Goal: Task Accomplishment & Management: Complete application form

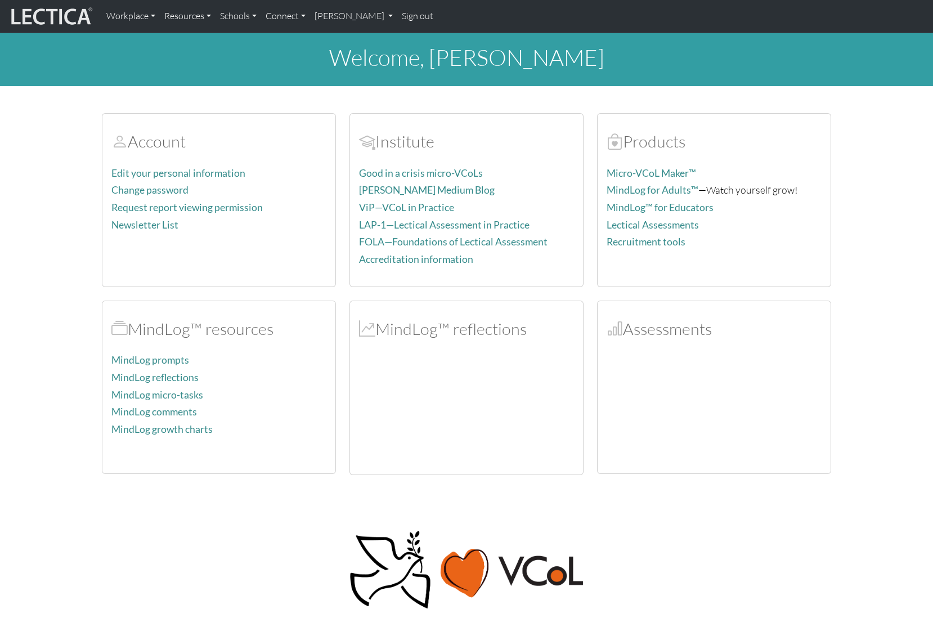
click at [696, 425] on div at bounding box center [714, 408] width 215 height 113
click at [444, 333] on h2 "MindLog™ reflections" at bounding box center [466, 329] width 215 height 20
click at [135, 18] on link "Workplace" at bounding box center [131, 17] width 58 height 24
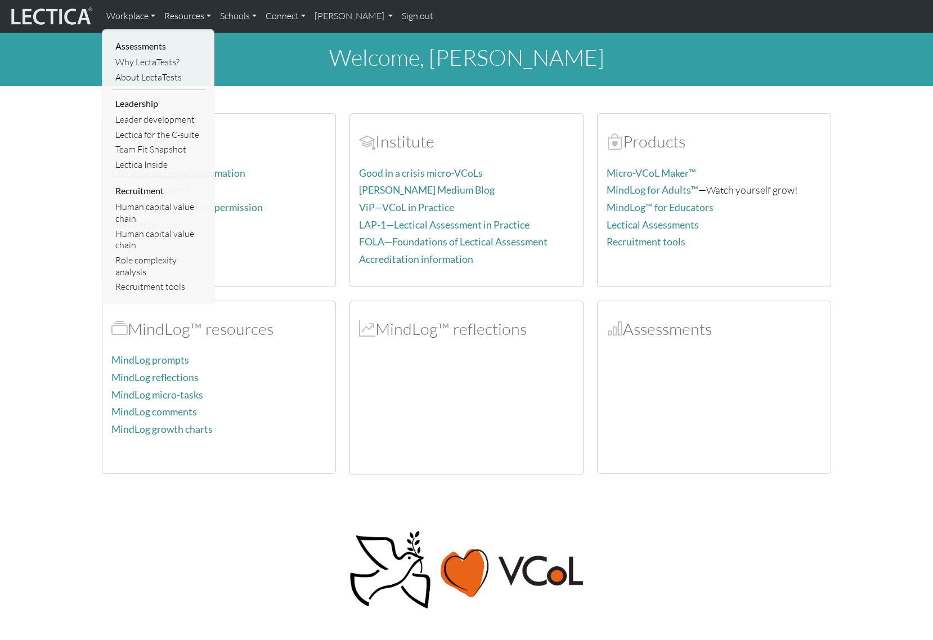
click at [60, 180] on section "Account Edit your personal information Change password Request report viewing p…" at bounding box center [466, 287] width 933 height 375
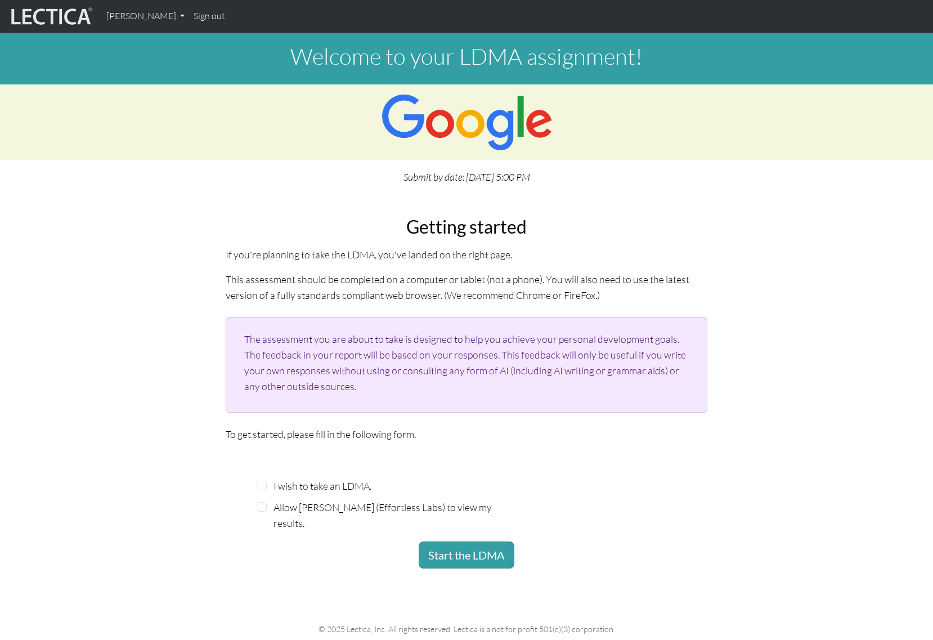
click at [361, 487] on label "I wish to take an LDMA." at bounding box center [323, 486] width 98 height 16
click at [267, 487] on input "I wish to take an LDMA." at bounding box center [262, 486] width 10 height 10
checkbox input "true"
click at [365, 503] on label "Allow Nic Maisano (Effortless Labs) to view my results." at bounding box center [385, 515] width 222 height 32
click at [267, 503] on input "Allow Nic Maisano (Effortless Labs) to view my results." at bounding box center [262, 507] width 10 height 10
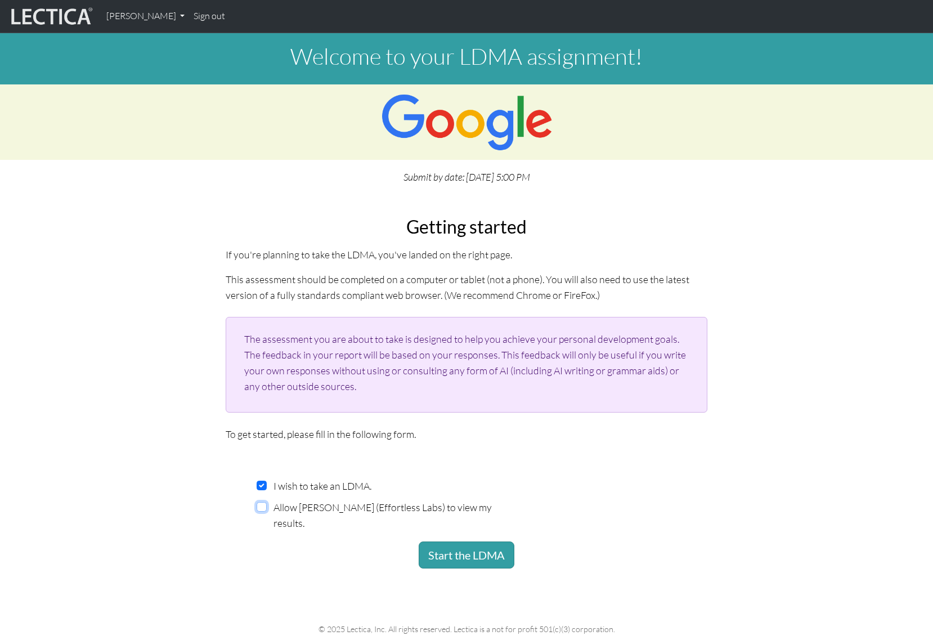
checkbox input "true"
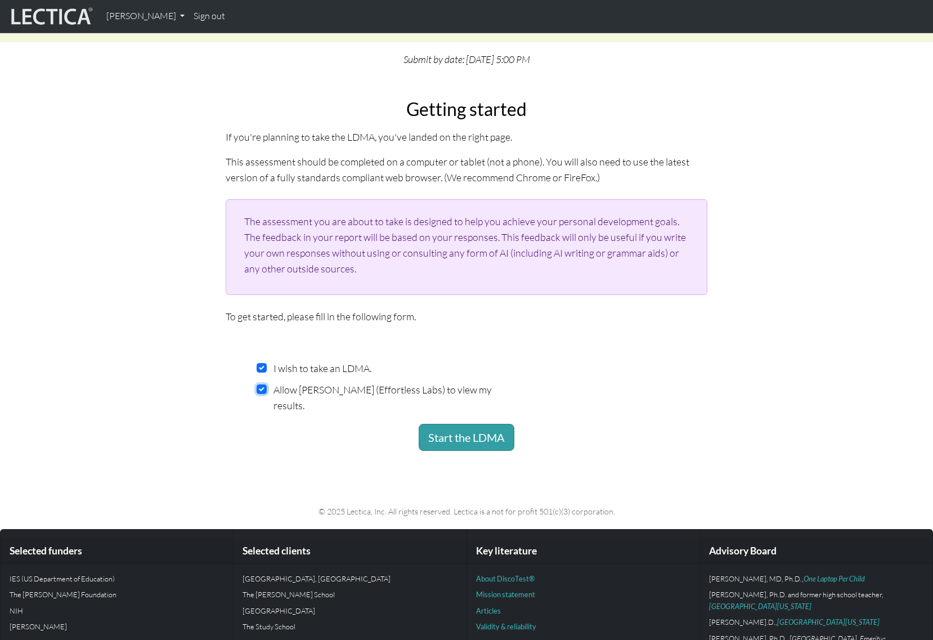
scroll to position [122, 0]
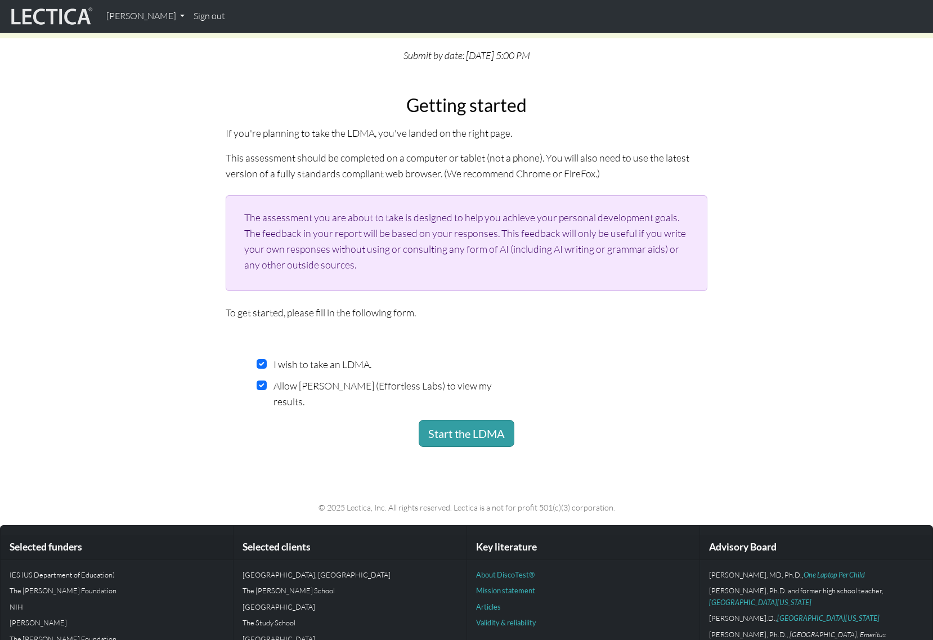
click at [628, 414] on div "I wish to take an LDMA. Allow Nic Maisano (Effortless Labs) to view my results." at bounding box center [466, 386] width 433 height 68
click at [676, 427] on div "Start the LDMA" at bounding box center [466, 433] width 433 height 27
click at [477, 436] on button "Start the LDMA" at bounding box center [467, 433] width 96 height 27
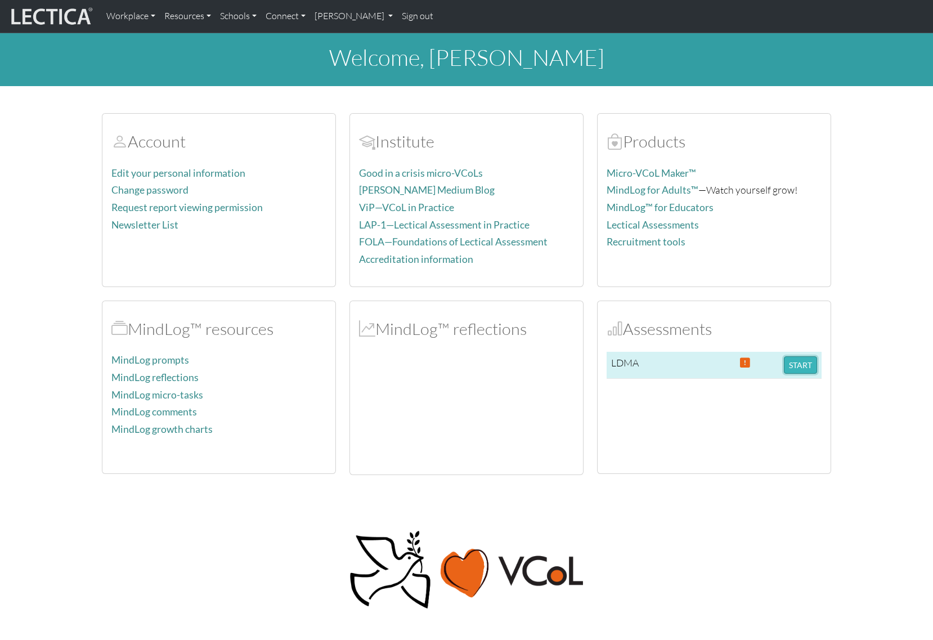
click at [795, 366] on button "START" at bounding box center [800, 364] width 33 height 17
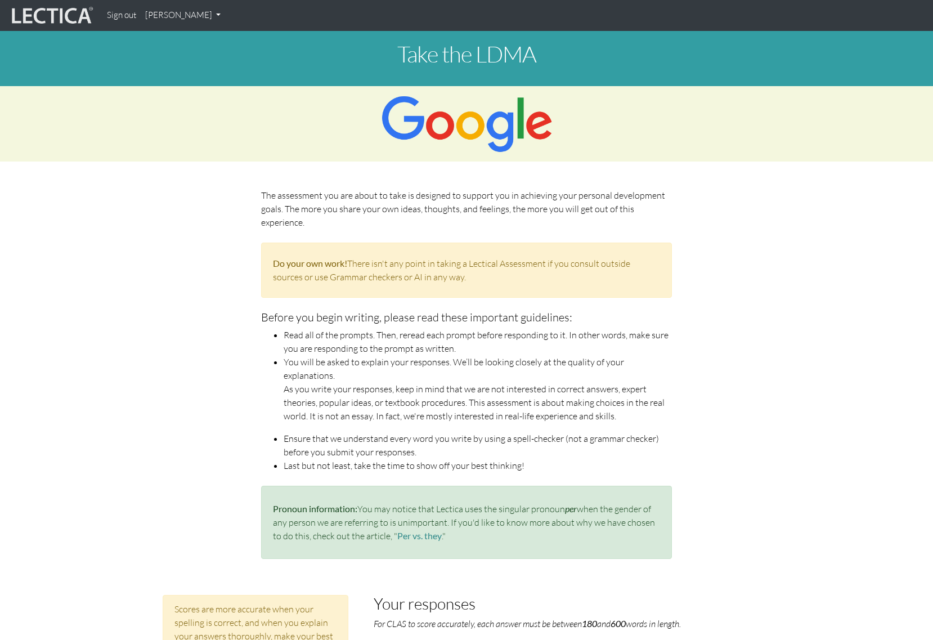
click at [768, 422] on div "The assessment you are about to take is designed to support you in achieving yo…" at bounding box center [467, 378] width 642 height 379
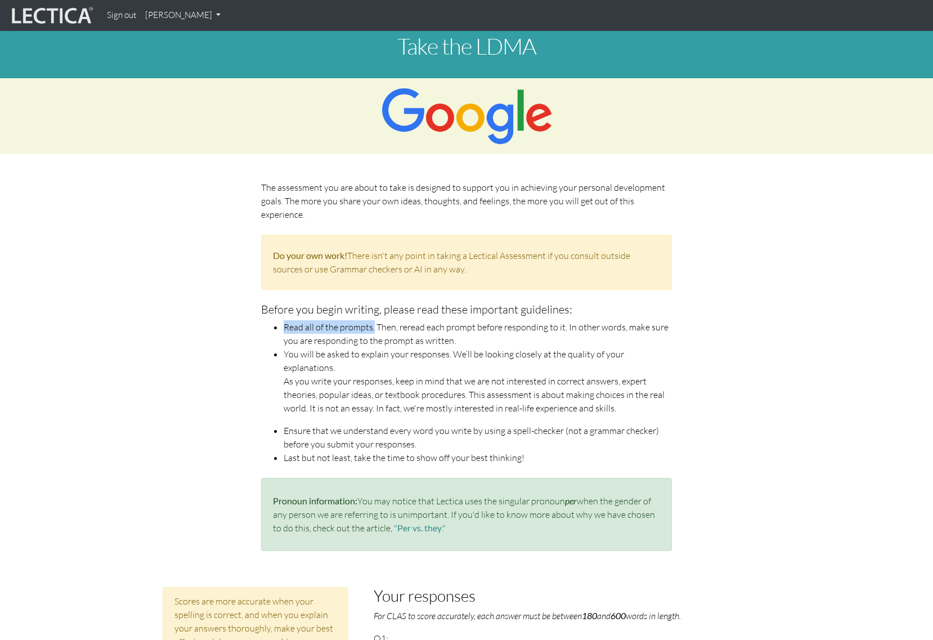
drag, startPoint x: 285, startPoint y: 327, endPoint x: 412, endPoint y: 339, distance: 127.2
click at [374, 330] on li "Read all of the prompts. Then, reread each prompt before responding to it. In o…" at bounding box center [478, 333] width 388 height 27
click at [467, 357] on li "You will be asked to explain your responses. We’ll be looking closely at the qu…" at bounding box center [478, 360] width 388 height 27
click at [498, 337] on li "Read all of the prompts. Then, reread each prompt before responding to it. In o…" at bounding box center [478, 333] width 388 height 27
click at [702, 390] on div "The assessment you are about to take is designed to support you in achieving yo…" at bounding box center [467, 370] width 642 height 379
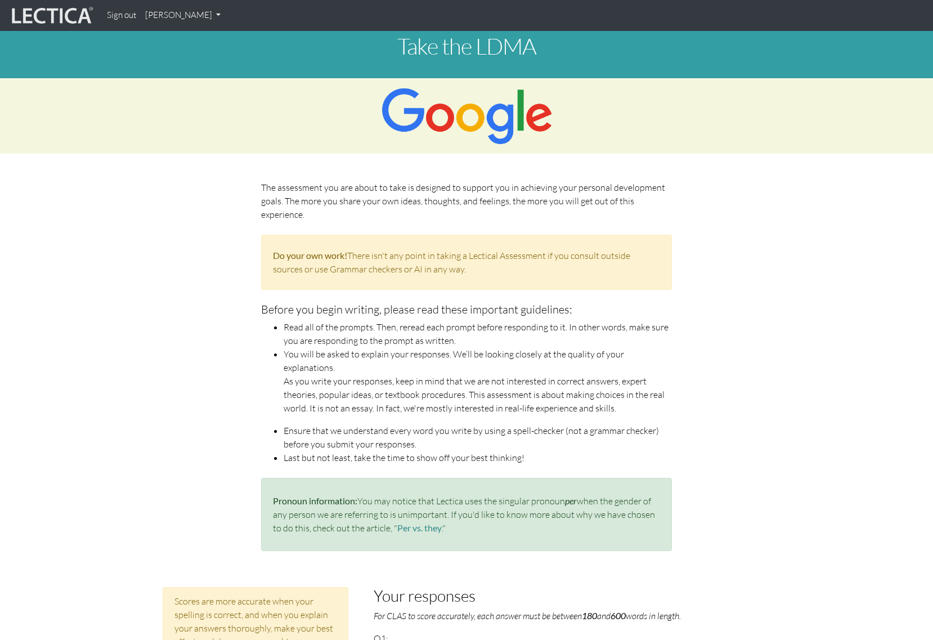
click at [548, 426] on li "Ensure that we understand every word you write by using a spell-checker (not a …" at bounding box center [478, 437] width 388 height 27
click at [725, 414] on div "The assessment you are about to take is designed to support you in achieving yo…" at bounding box center [467, 370] width 642 height 379
click at [343, 432] on li "Ensure that we understand every word you write by using a spell-checker (not a …" at bounding box center [478, 437] width 388 height 27
click at [387, 433] on li "Ensure that we understand every word you write by using a spell-checker (not a …" at bounding box center [478, 437] width 388 height 27
click at [399, 432] on li "Ensure that we understand every word you write by using a spell-checker (not a …" at bounding box center [478, 437] width 388 height 27
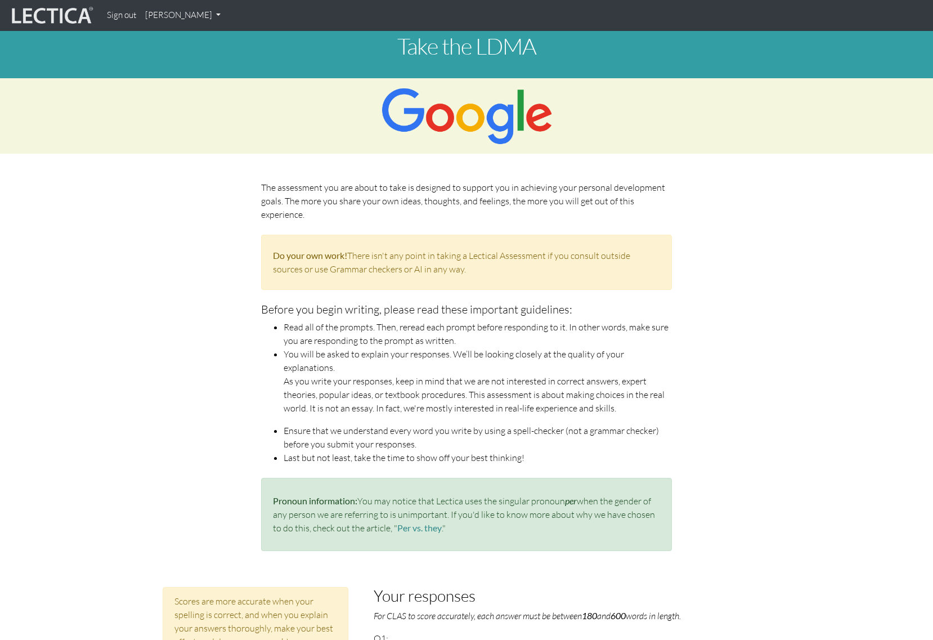
click at [362, 451] on div "The assessment you are about to take is designed to support you in achieving yo…" at bounding box center [467, 370] width 428 height 379
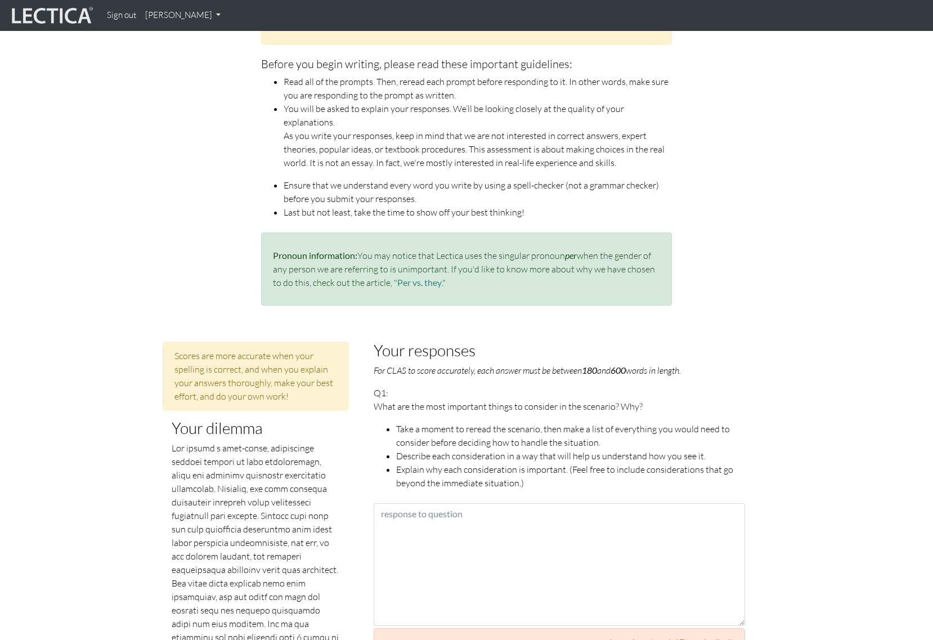
scroll to position [264, 0]
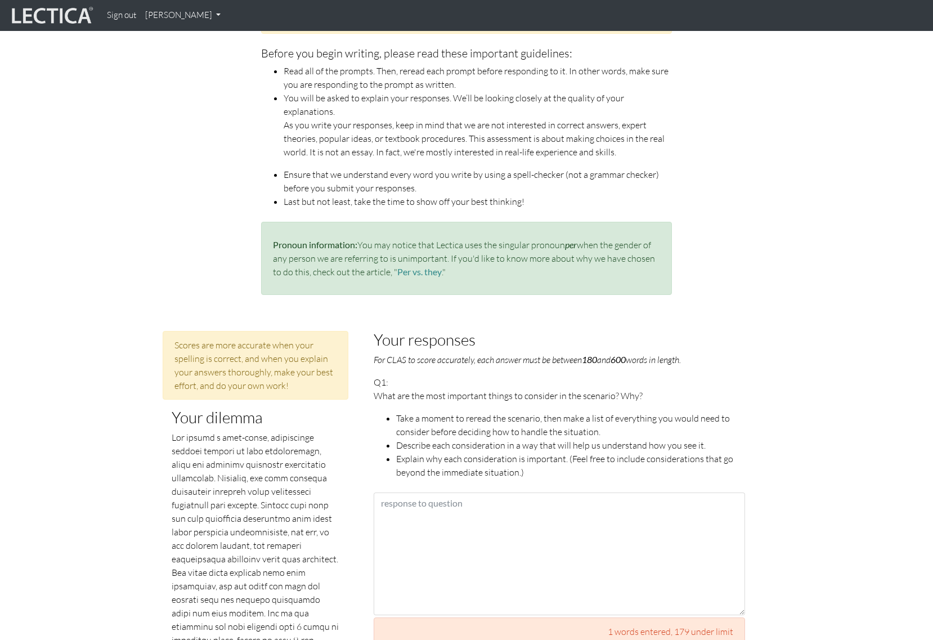
click at [312, 347] on div "Scores are more accurate when your spelling is correct, and when you explain yo…" at bounding box center [256, 365] width 186 height 69
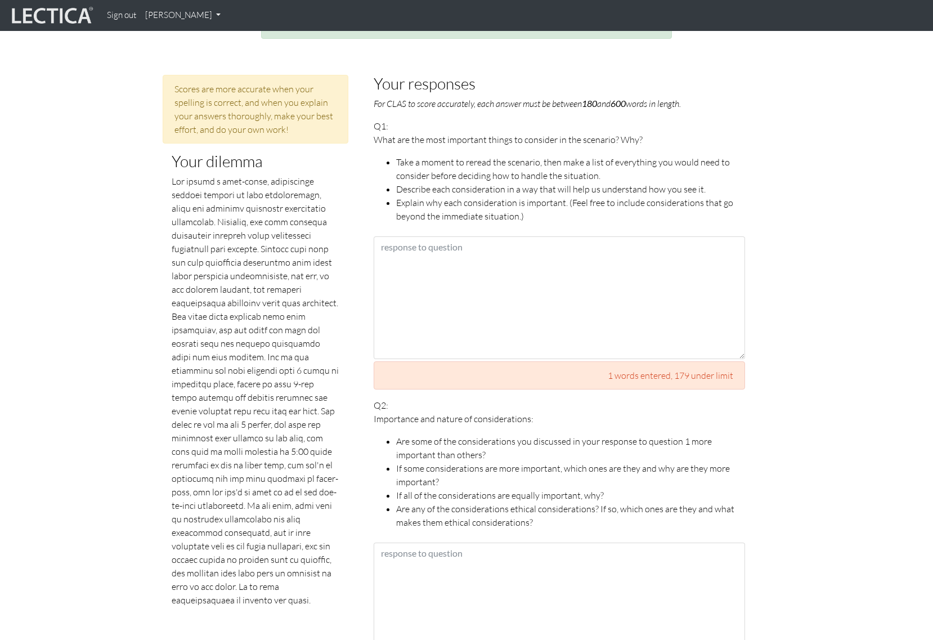
scroll to position [512, 0]
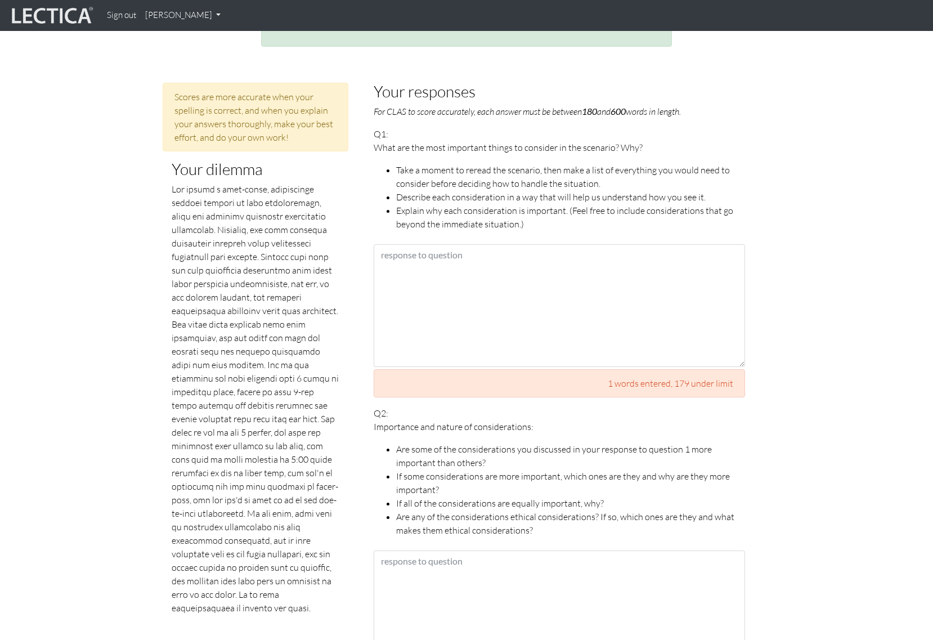
drag, startPoint x: 168, startPoint y: 364, endPoint x: 330, endPoint y: 375, distance: 162.5
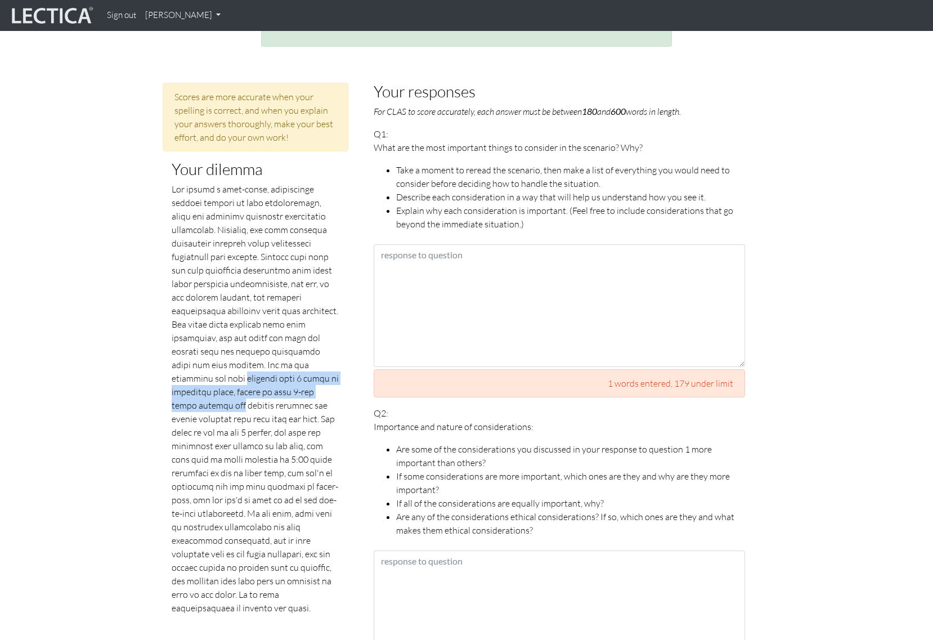
click at [261, 387] on p at bounding box center [256, 398] width 168 height 432
drag, startPoint x: 245, startPoint y: 408, endPoint x: 355, endPoint y: 410, distance: 109.8
click at [270, 446] on p at bounding box center [256, 398] width 168 height 432
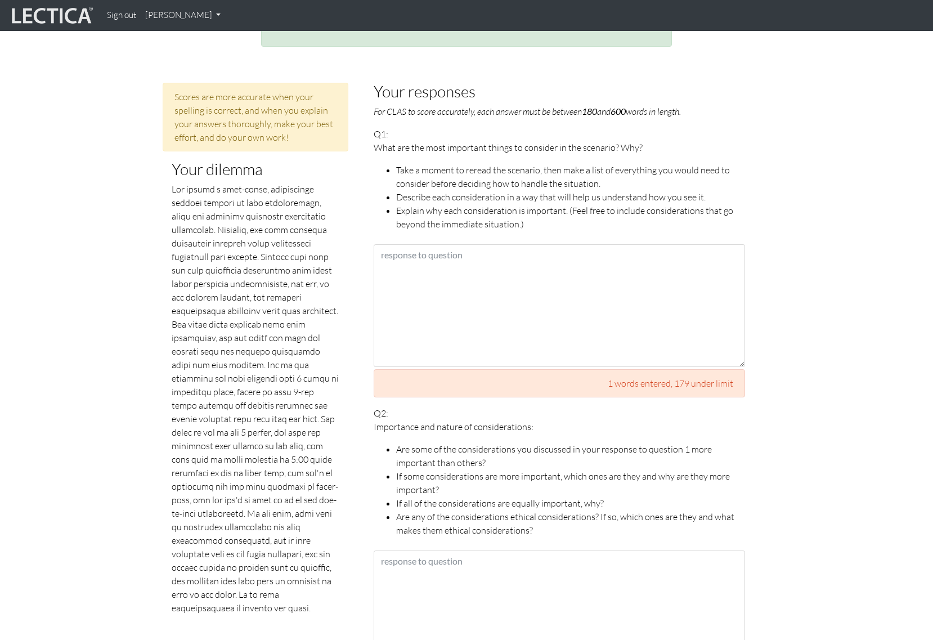
click at [236, 447] on p at bounding box center [256, 398] width 168 height 432
drag, startPoint x: 211, startPoint y: 459, endPoint x: 249, endPoint y: 431, distance: 47.5
click at [249, 431] on p at bounding box center [256, 398] width 168 height 432
click at [265, 483] on p at bounding box center [256, 398] width 168 height 432
drag, startPoint x: 236, startPoint y: 468, endPoint x: 244, endPoint y: 469, distance: 8.0
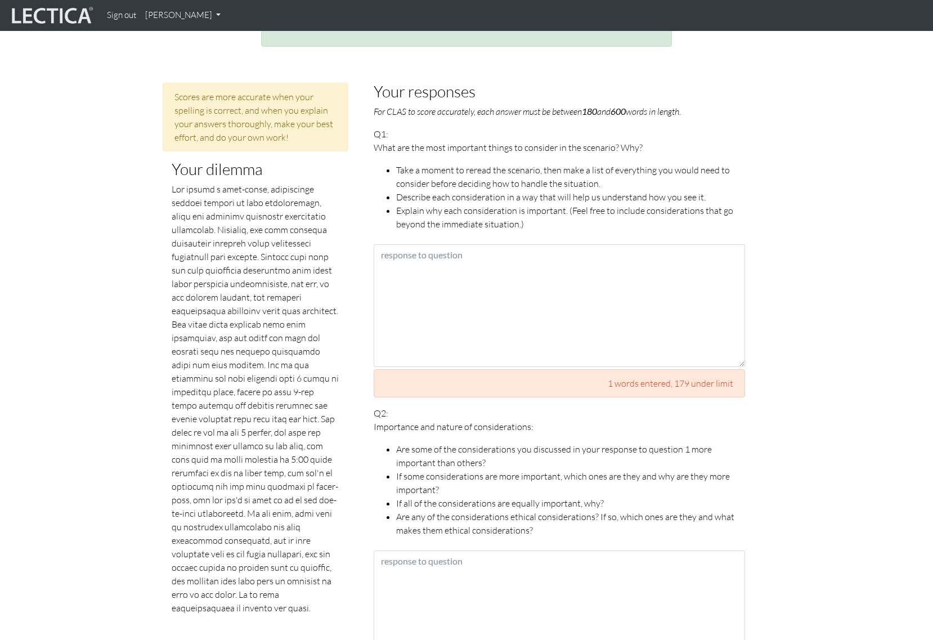
click at [236, 468] on p at bounding box center [256, 398] width 168 height 432
drag, startPoint x: 210, startPoint y: 458, endPoint x: 257, endPoint y: 464, distance: 47.6
click at [257, 466] on p at bounding box center [256, 398] width 168 height 432
click at [303, 469] on p at bounding box center [256, 398] width 168 height 432
drag, startPoint x: 212, startPoint y: 459, endPoint x: 258, endPoint y: 469, distance: 47.8
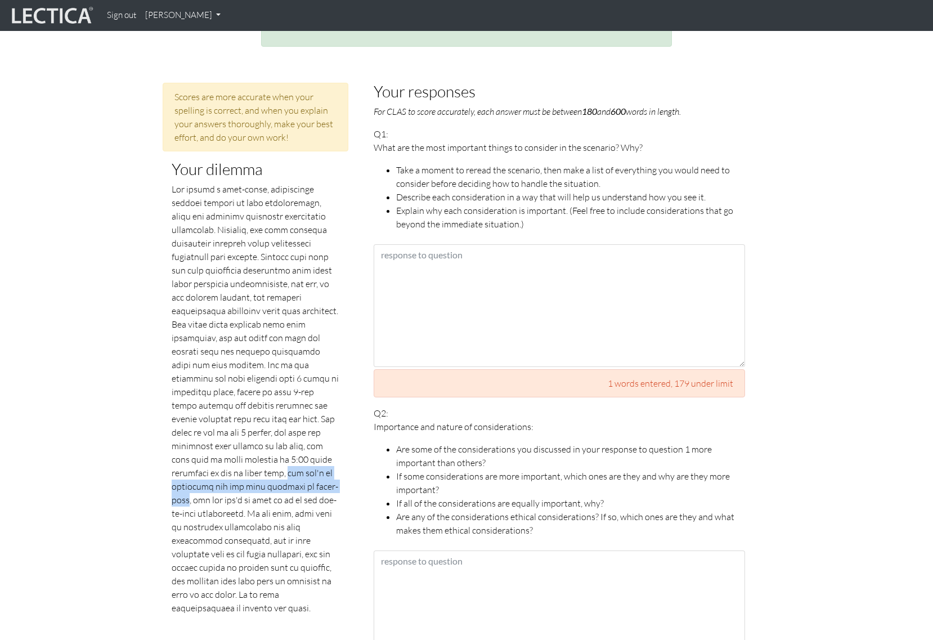
click at [258, 469] on p at bounding box center [256, 398] width 168 height 432
click at [324, 498] on p at bounding box center [256, 398] width 168 height 432
drag, startPoint x: 213, startPoint y: 460, endPoint x: 257, endPoint y: 467, distance: 45.0
click at [257, 467] on p at bounding box center [256, 398] width 168 height 432
click at [272, 493] on p at bounding box center [256, 398] width 168 height 432
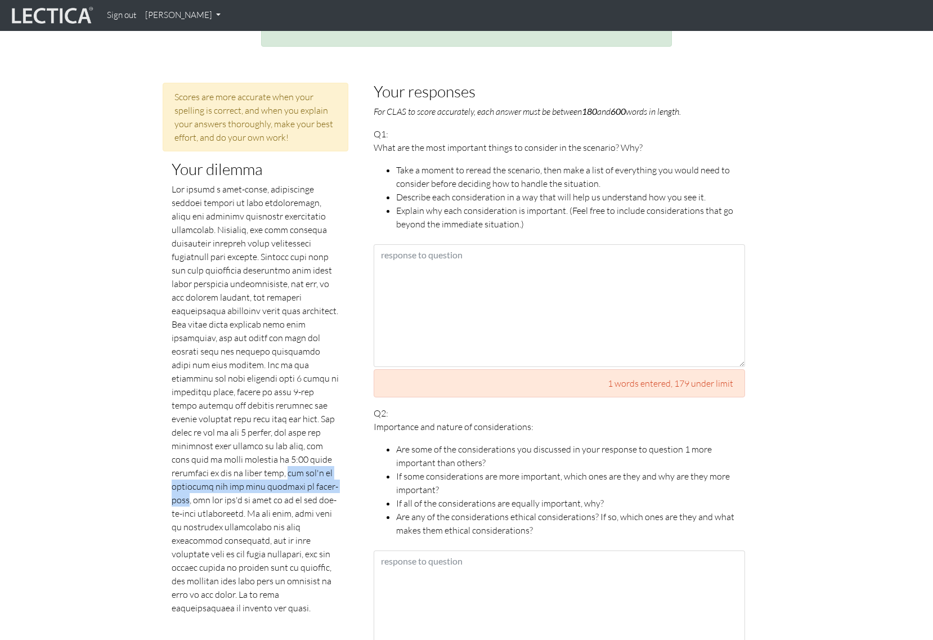
drag, startPoint x: 213, startPoint y: 460, endPoint x: 257, endPoint y: 473, distance: 46.2
click at [257, 473] on p at bounding box center [256, 398] width 168 height 432
click at [307, 493] on p at bounding box center [256, 398] width 168 height 432
click at [243, 493] on p at bounding box center [256, 398] width 168 height 432
drag, startPoint x: 262, startPoint y: 475, endPoint x: 332, endPoint y: 487, distance: 70.2
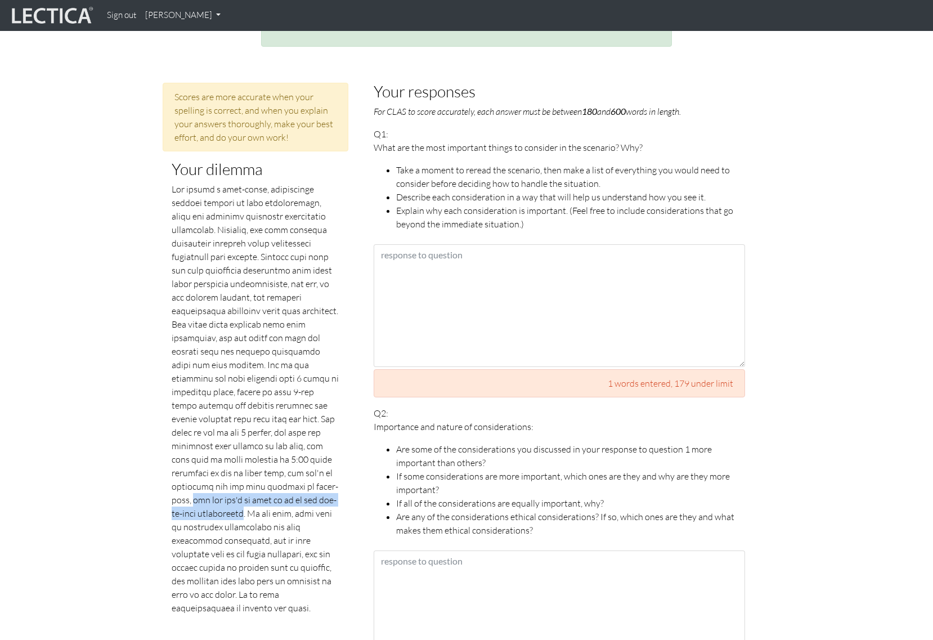
click at [332, 487] on p at bounding box center [256, 398] width 168 height 432
click at [297, 521] on p at bounding box center [256, 398] width 168 height 432
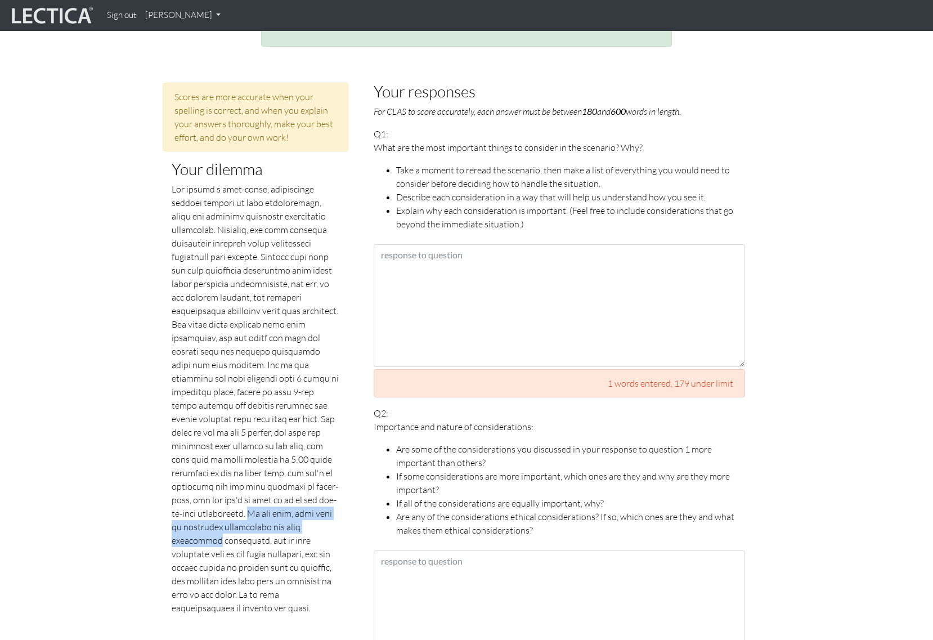
drag, startPoint x: 169, startPoint y: 498, endPoint x: 318, endPoint y: 507, distance: 148.9
click at [313, 522] on p at bounding box center [256, 398] width 168 height 432
click at [231, 539] on p at bounding box center [256, 398] width 168 height 432
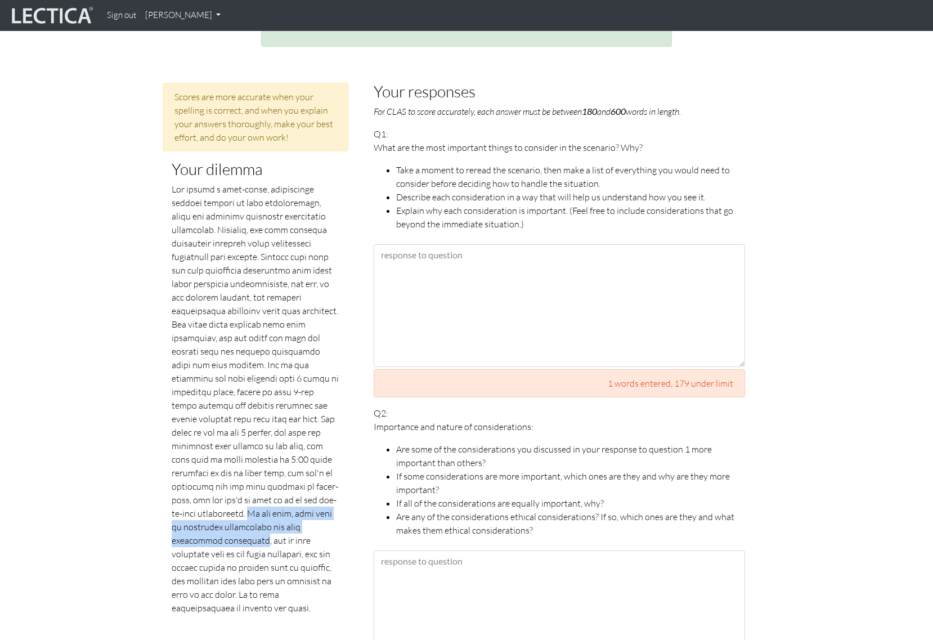
drag, startPoint x: 171, startPoint y: 502, endPoint x: 224, endPoint y: 523, distance: 57.1
click at [213, 521] on p at bounding box center [256, 398] width 168 height 432
click at [287, 542] on p at bounding box center [256, 398] width 168 height 432
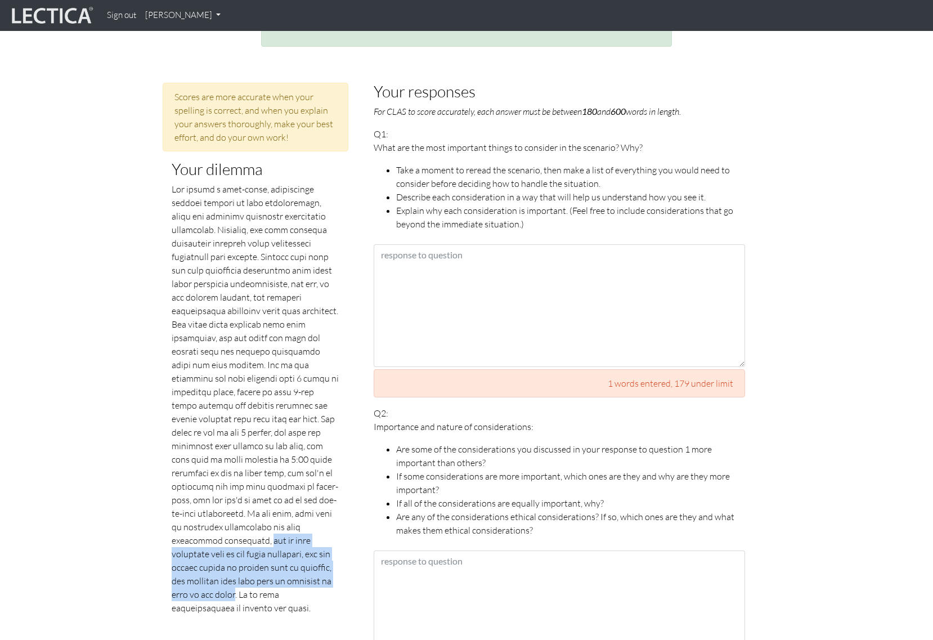
drag, startPoint x: 216, startPoint y: 526, endPoint x: 326, endPoint y: 564, distance: 116.4
click at [326, 564] on p at bounding box center [256, 398] width 168 height 432
click at [260, 544] on p at bounding box center [256, 398] width 168 height 432
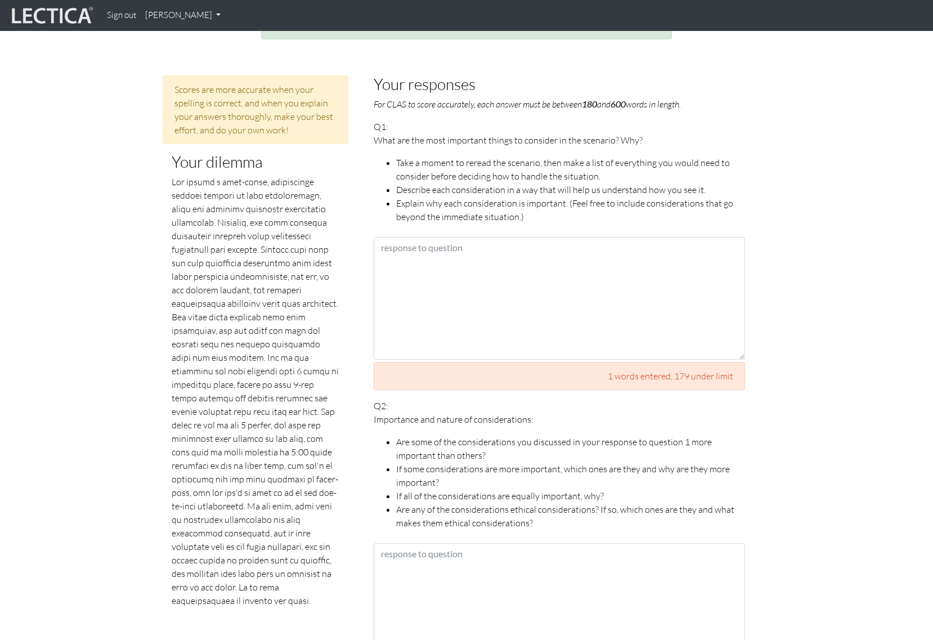
scroll to position [513, 0]
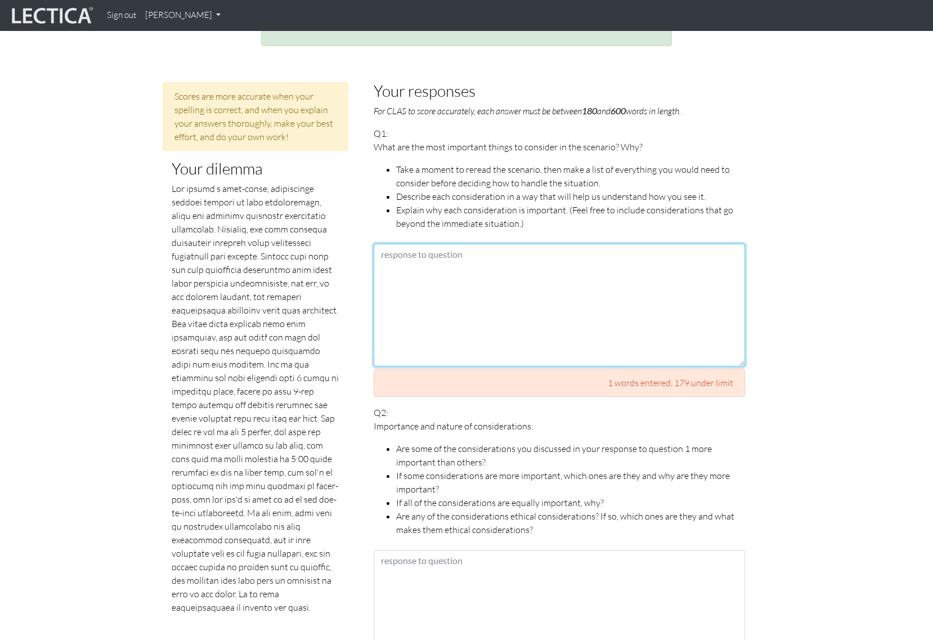
click at [523, 290] on textarea at bounding box center [560, 305] width 372 height 123
click at [521, 293] on textarea at bounding box center [560, 305] width 372 height 123
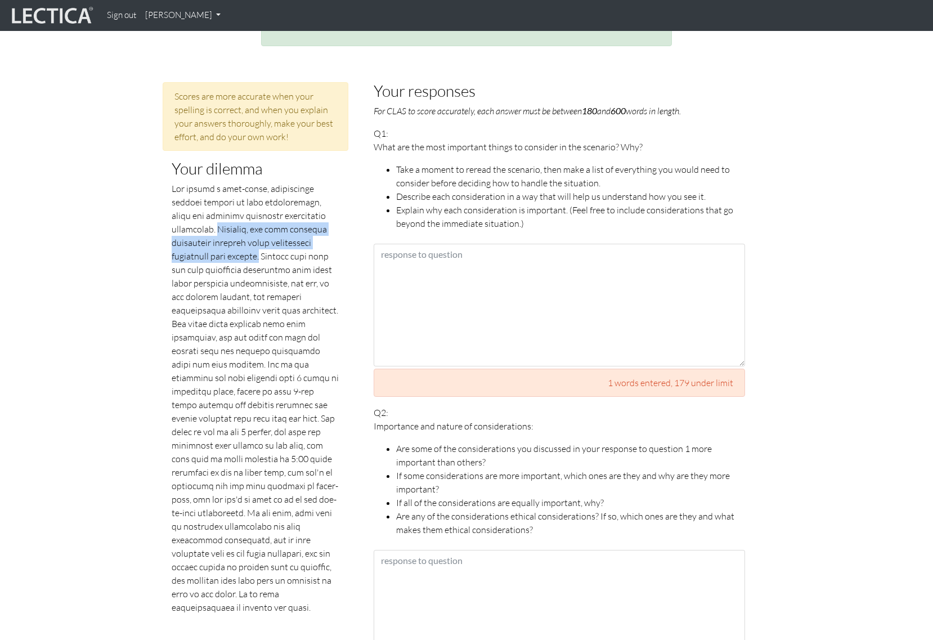
drag, startPoint x: 217, startPoint y: 216, endPoint x: 278, endPoint y: 236, distance: 63.7
click at [278, 236] on p at bounding box center [256, 398] width 168 height 432
click at [269, 263] on p at bounding box center [256, 398] width 168 height 432
drag, startPoint x: 279, startPoint y: 242, endPoint x: 218, endPoint y: 218, distance: 64.9
click at [218, 218] on p at bounding box center [256, 398] width 168 height 432
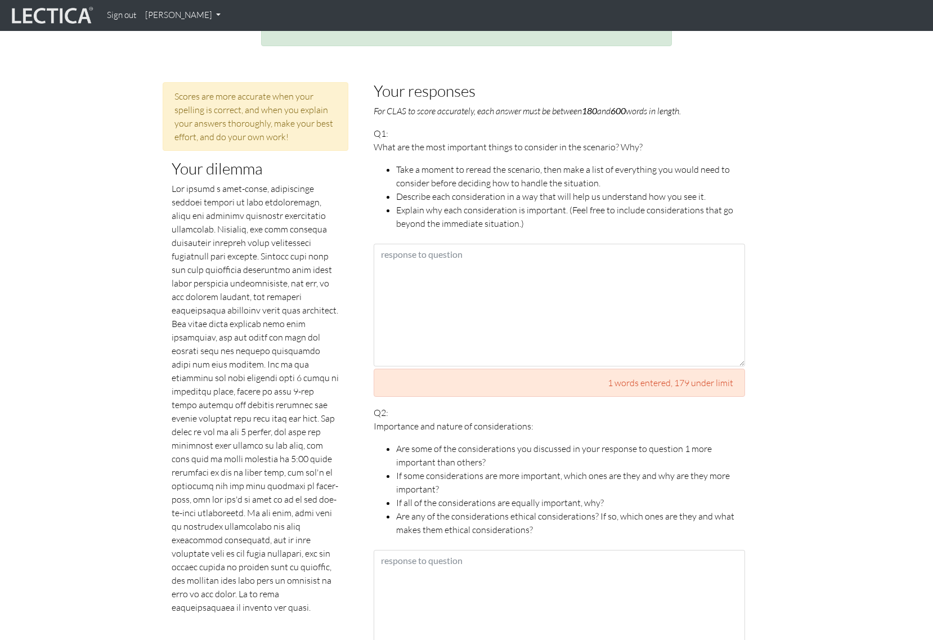
click at [218, 252] on p at bounding box center [256, 398] width 168 height 432
